Goal: Contribute content: Add original content to the website for others to see

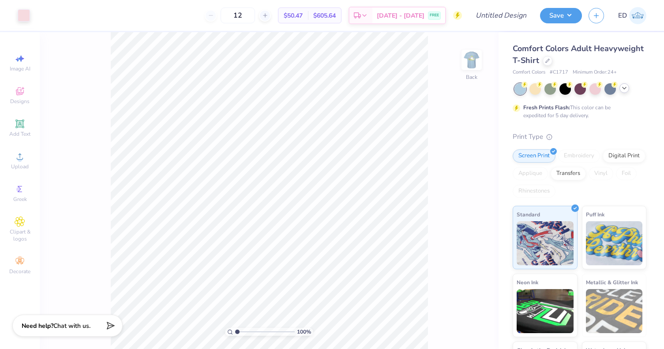
click at [625, 90] on icon at bounding box center [624, 88] width 7 height 7
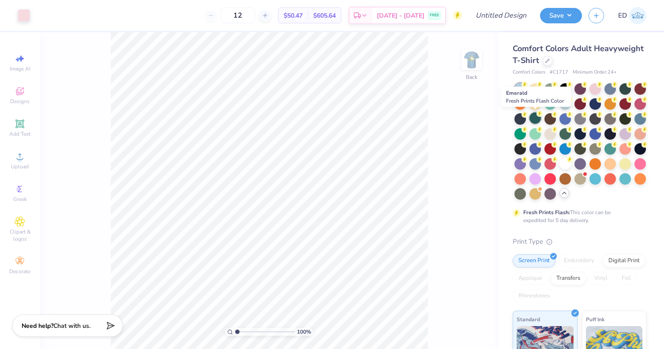
click at [535, 118] on div at bounding box center [534, 117] width 11 height 11
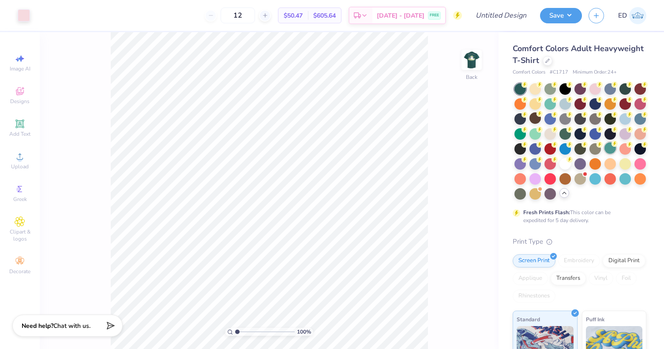
click at [608, 148] on div at bounding box center [609, 147] width 11 height 11
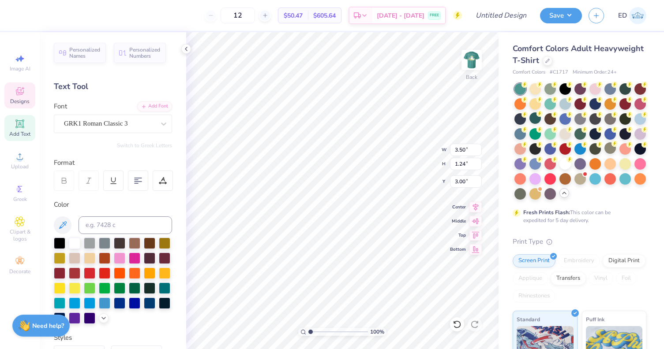
type textarea "chi o"
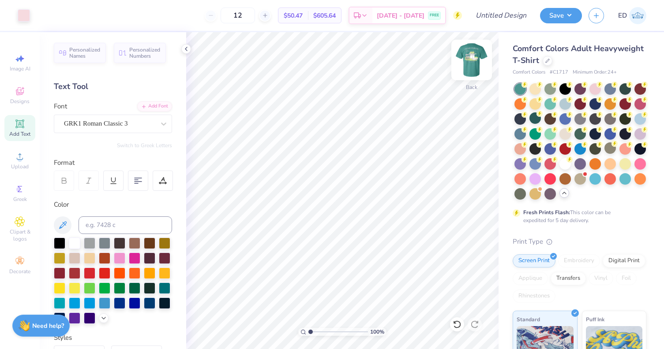
click at [474, 64] on img at bounding box center [471, 59] width 35 height 35
type textarea "CHI OMEGA"
type input "2.07"
type input "0.82"
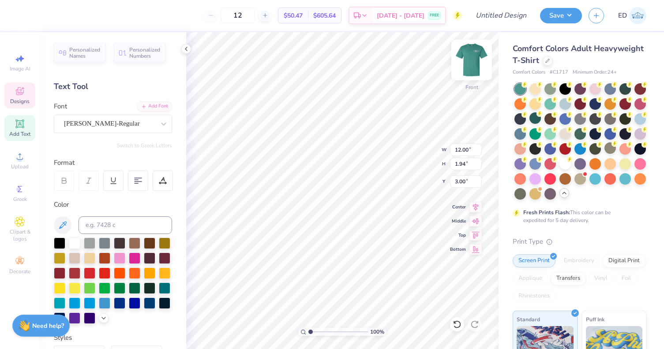
type input "5.60"
type textarea "CO"
type input "4.21"
type input "0.46"
type input "15.49"
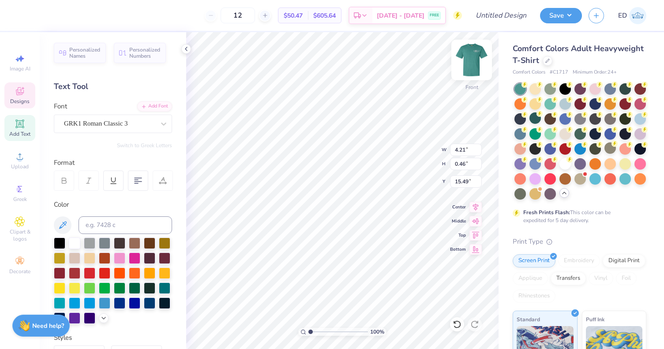
type input "2.14"
type input "1.00"
type input "12.60"
type textarea "CO"
type textarea "CONWAY, SC 2025"
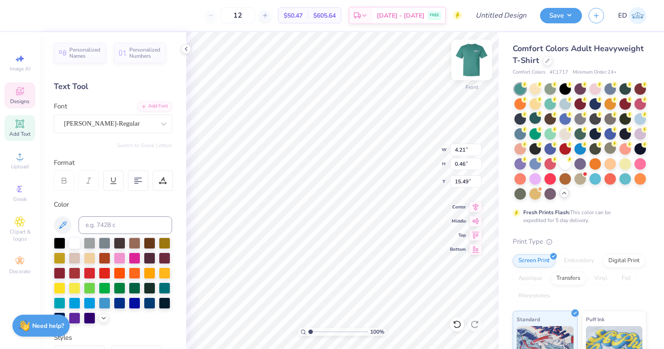
scroll to position [0, 2]
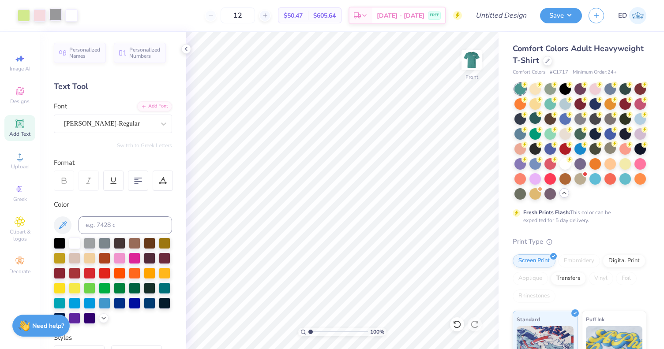
click at [56, 12] on div at bounding box center [55, 14] width 12 height 12
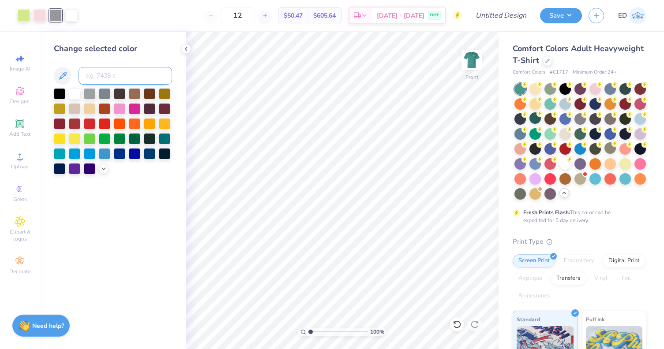
click at [105, 79] on input at bounding box center [126, 76] width 94 height 18
type input "G"
click at [105, 167] on icon at bounding box center [103, 168] width 7 height 7
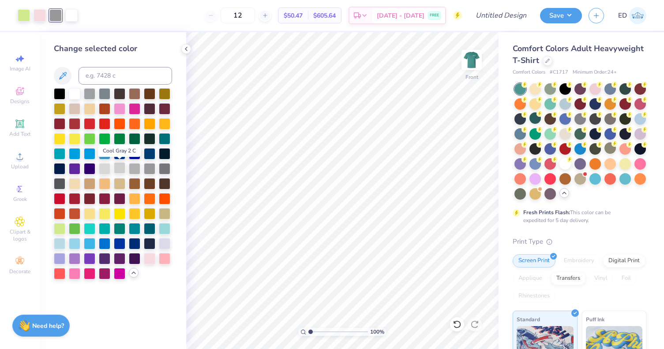
click at [121, 168] on div at bounding box center [119, 167] width 11 height 11
click at [136, 171] on div at bounding box center [134, 167] width 11 height 11
click at [40, 20] on div at bounding box center [40, 14] width 12 height 12
click at [569, 19] on button "Save" at bounding box center [561, 14] width 42 height 15
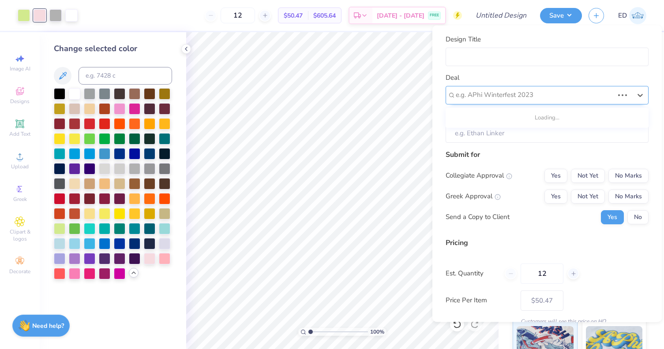
click at [534, 89] on div at bounding box center [535, 95] width 158 height 12
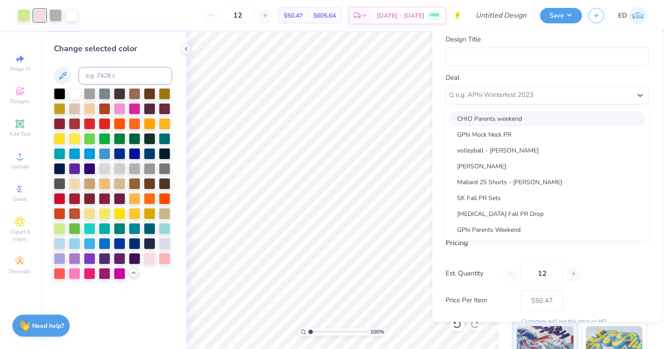
click at [525, 118] on div "CHIO Parents weekend" at bounding box center [547, 118] width 196 height 15
type input "[PERSON_NAME]"
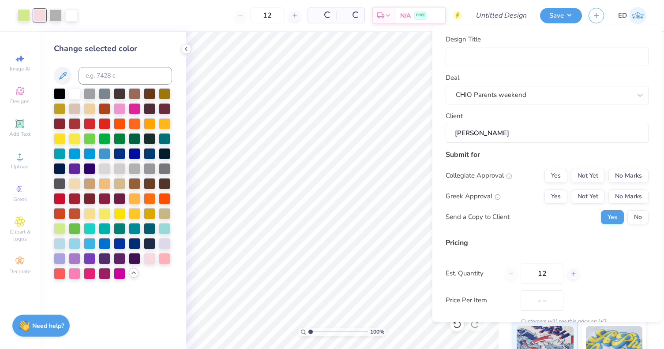
type input "$59.85"
click at [530, 56] on input "Design Title" at bounding box center [546, 56] width 203 height 19
type input "C"
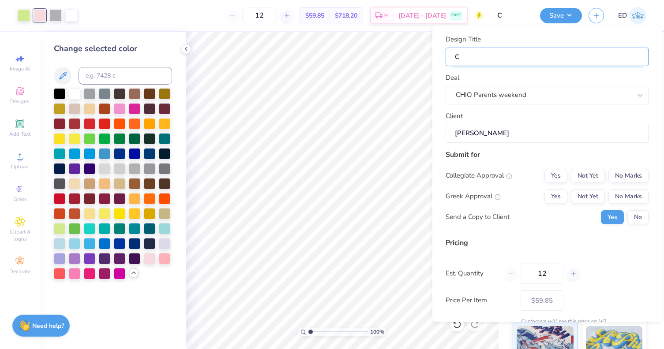
type input "CH"
type input "CHI"
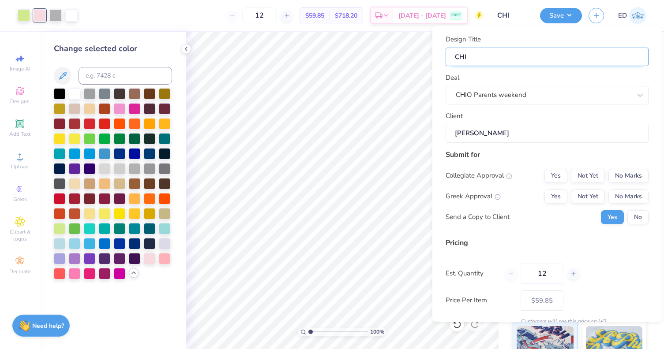
type input "CHI"
type input "CHI O"
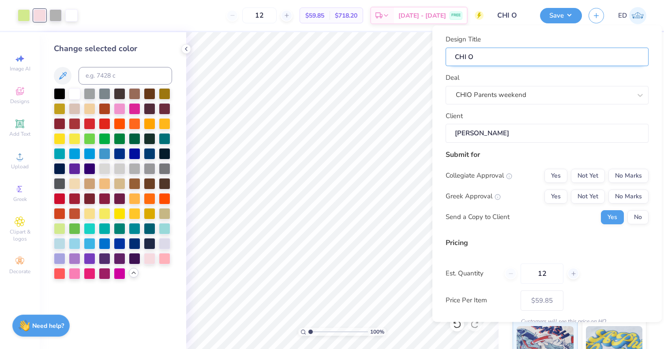
type input "CHI O P"
type input "CHI O PA"
type input "CHI O PAR"
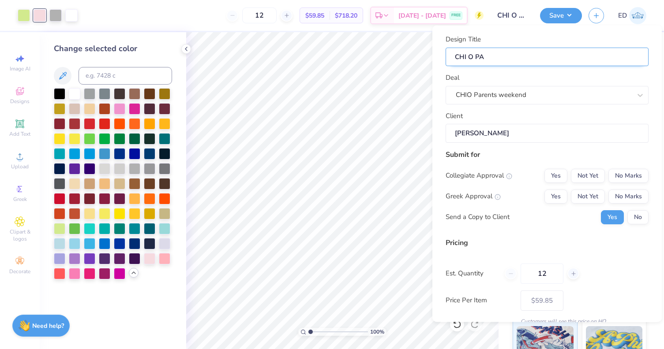
type input "CHI O PAR"
type input "[PERSON_NAME]"
type input "CHI O PAREN"
type input "CHI O PARENT"
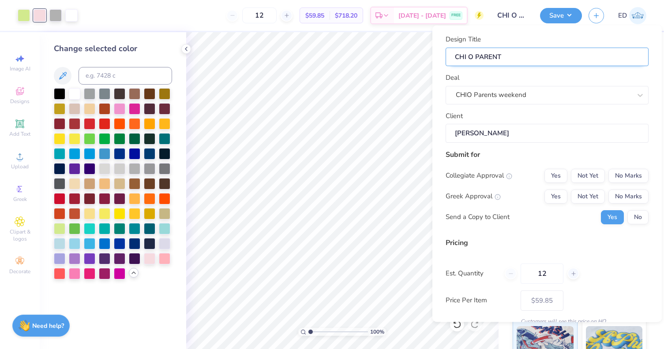
type input "CHI O PARENTS"
type input "CHI O PARENTS W"
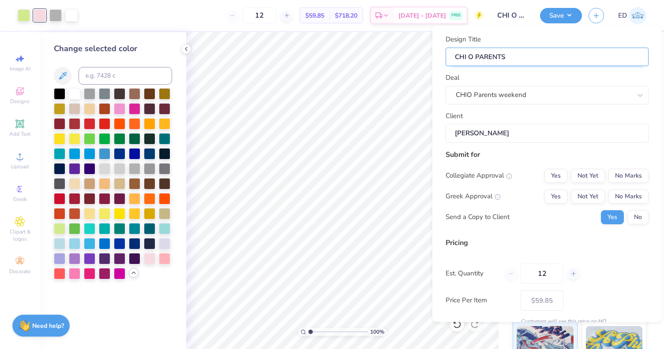
type input "CHI O PARENTS W"
type input "CHI O PARENTS WE"
type input "CHI O PARENTS WEE"
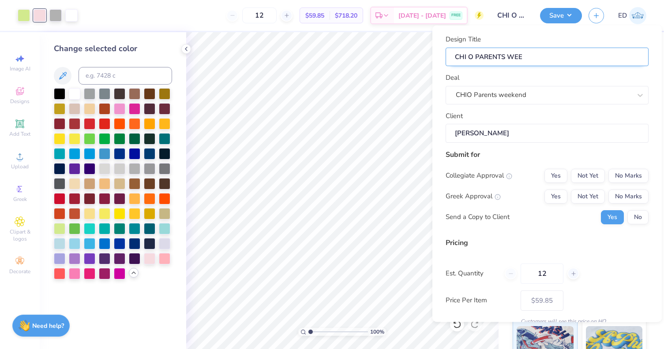
type input "CHI O PARENTS WEEK"
type input "CHI O PARENTS WEEKN"
type input "CHI O PARENTS WEEKND"
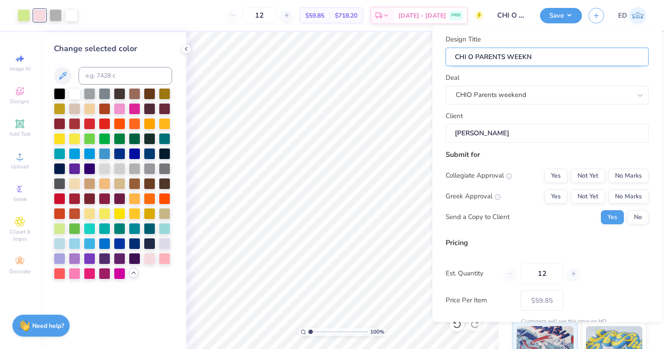
type input "CHI O PARENTS WEEKND"
type input "CHI O PARENTS WEEKN"
type input "CHI O PARENTS WEEK"
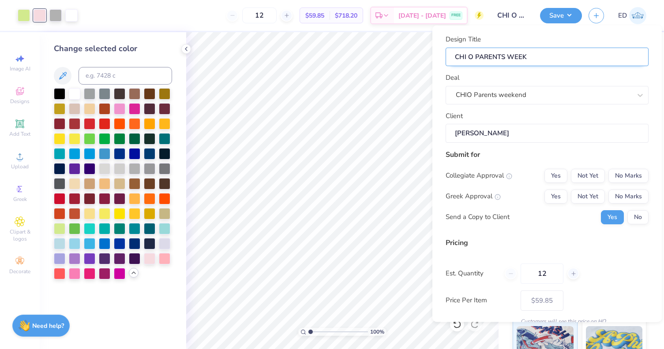
type input "CHI O PARENTS WEEKE"
type input "CHI O PARENTS WEEKEB"
type input "CHI O PARENTS WEEKEBD"
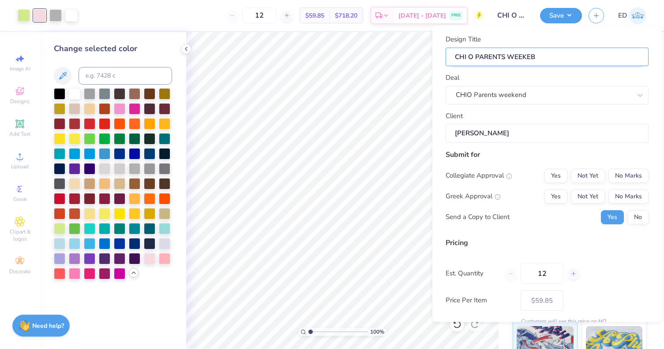
type input "CHI O PARENTS WEEKEBD"
type input "CHI O PARENTS WEEKEB"
type input "CHI O PARENTS WEEKE"
type input "CHI O PARENTS WEEKENM"
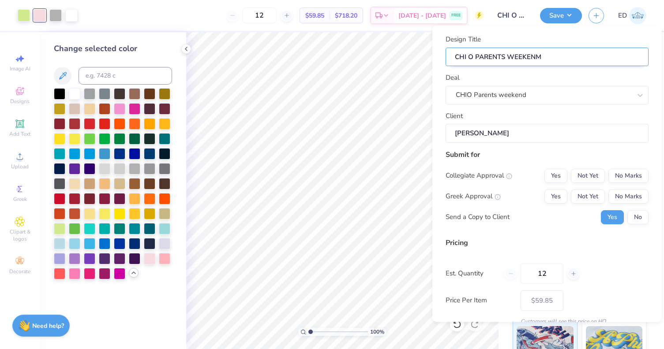
type input "CHI O PARENTS WEEKENMD"
type input "CHI O PARENTS WEEKENM"
type input "CHI O PARENTS WEEKEN"
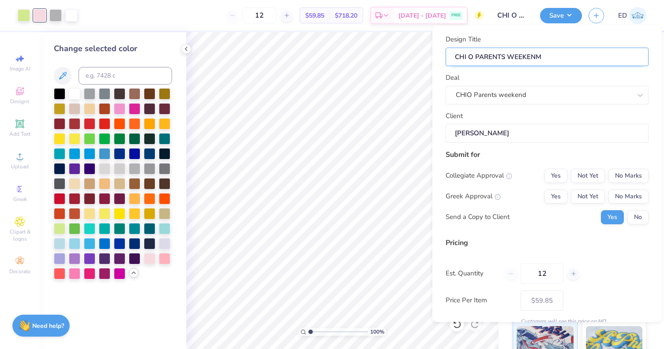
type input "CHI O PARENTS WEEKEN"
type input "CHI O PARENTS WEEKEND"
click at [619, 173] on button "No Marks" at bounding box center [628, 175] width 40 height 14
click at [557, 199] on button "Yes" at bounding box center [555, 196] width 23 height 14
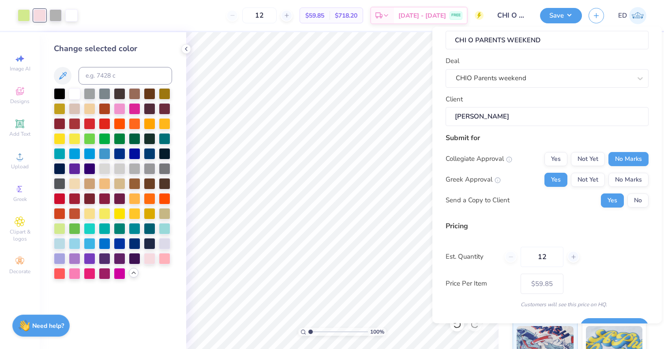
scroll to position [39, 0]
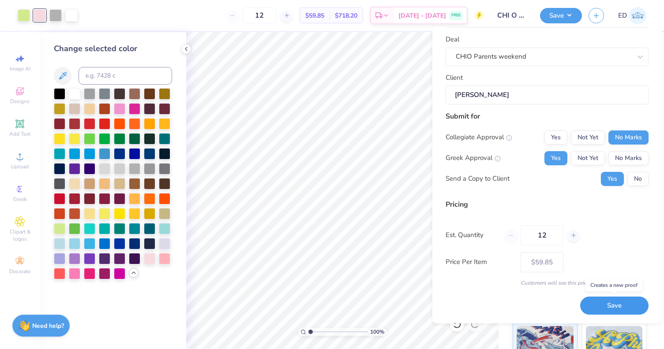
click at [590, 313] on button "Save" at bounding box center [614, 306] width 68 height 18
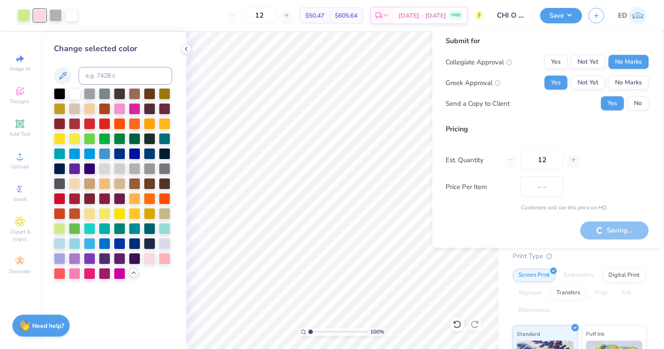
type input "$59.85"
